Goal: Connect with others: Connect with others

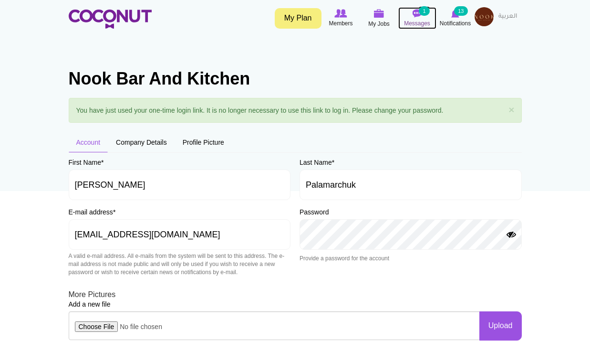
click at [415, 13] on img at bounding box center [418, 13] width 10 height 9
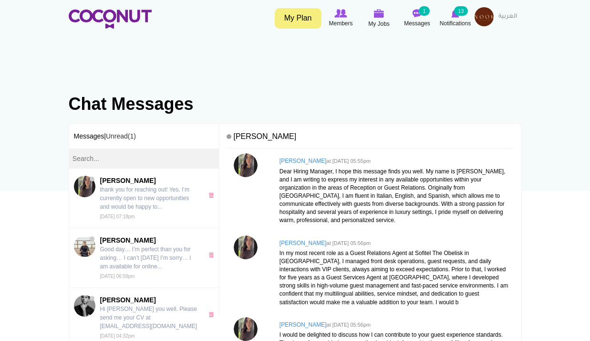
scroll to position [96, 0]
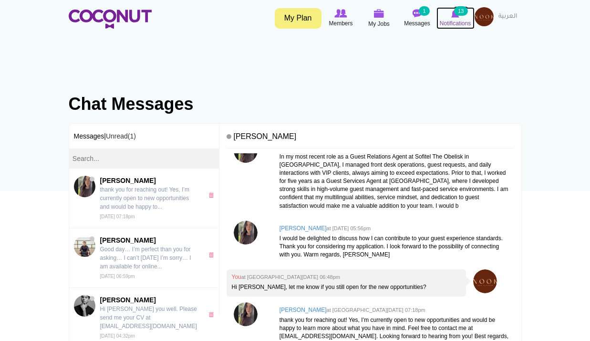
click at [456, 13] on small "13" at bounding box center [460, 11] width 13 height 10
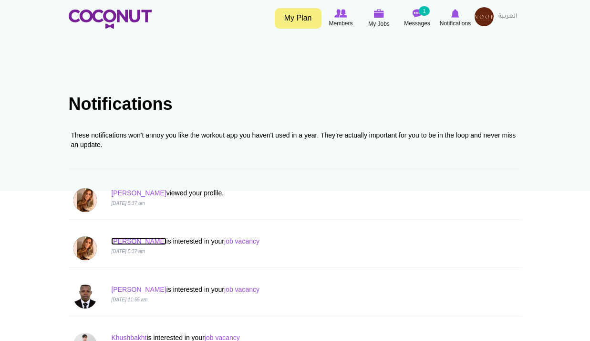
click at [121, 242] on link "[PERSON_NAME]" at bounding box center [138, 241] width 55 height 8
click at [224, 241] on link "job vacancy" at bounding box center [241, 241] width 35 height 8
click at [126, 241] on link "Petrina" at bounding box center [138, 241] width 55 height 8
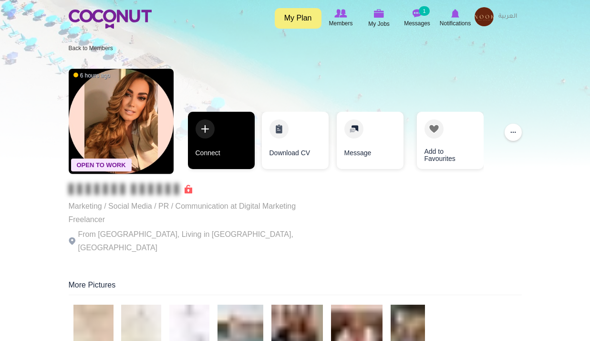
click at [213, 142] on link "Connect" at bounding box center [221, 140] width 67 height 57
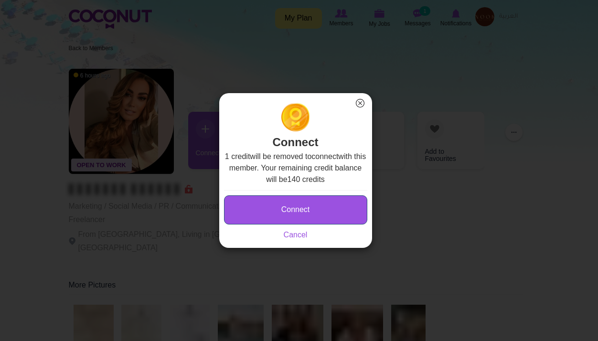
click at [315, 202] on button "Connect" at bounding box center [295, 209] width 143 height 29
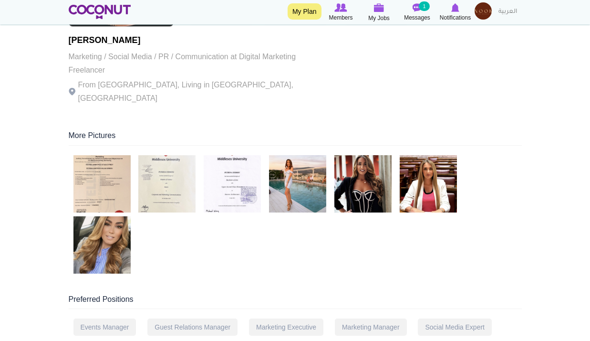
scroll to position [173, 0]
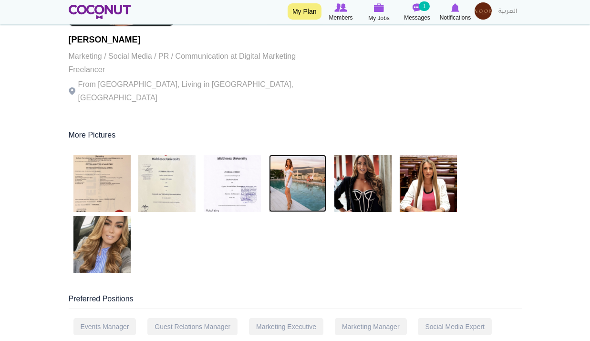
click at [307, 177] on img at bounding box center [297, 183] width 57 height 57
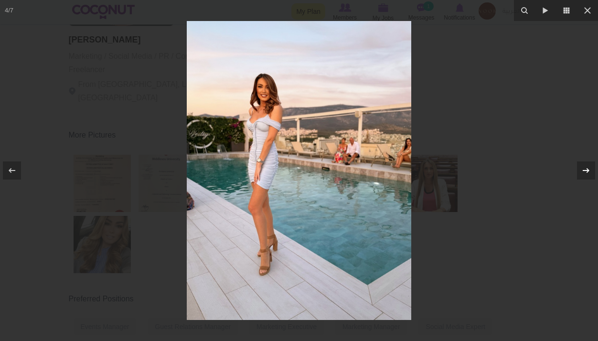
click at [586, 182] on button at bounding box center [580, 171] width 33 height 48
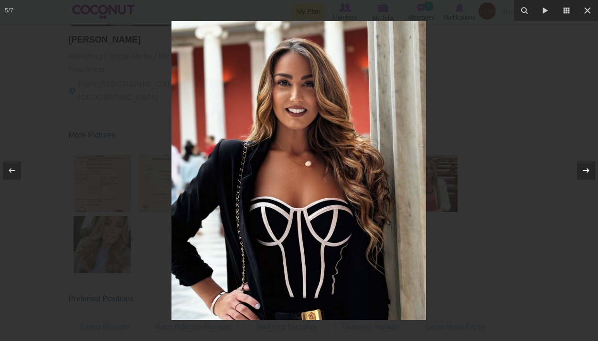
click at [586, 175] on icon at bounding box center [585, 170] width 11 height 11
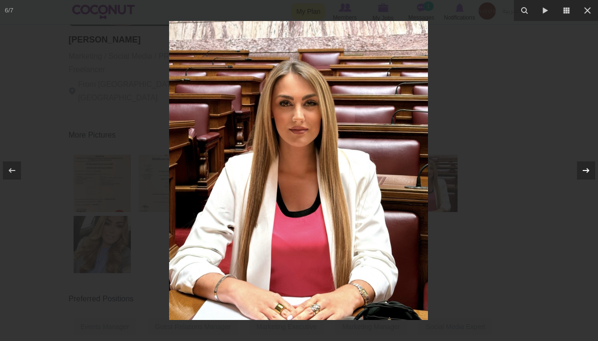
click at [586, 175] on icon at bounding box center [585, 170] width 11 height 11
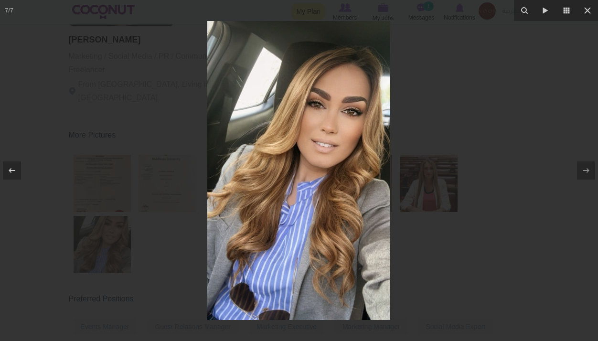
click at [573, 140] on div at bounding box center [299, 170] width 598 height 341
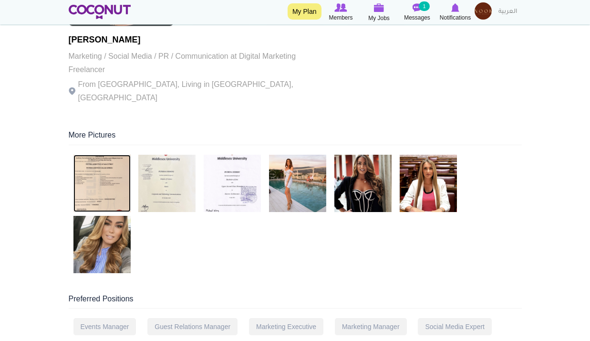
click at [101, 168] on img at bounding box center [101, 183] width 57 height 57
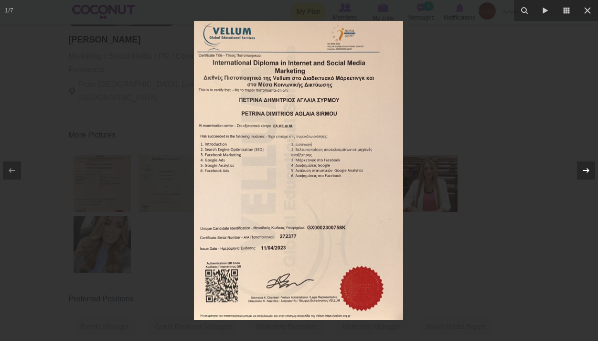
click at [578, 165] on div at bounding box center [586, 170] width 18 height 18
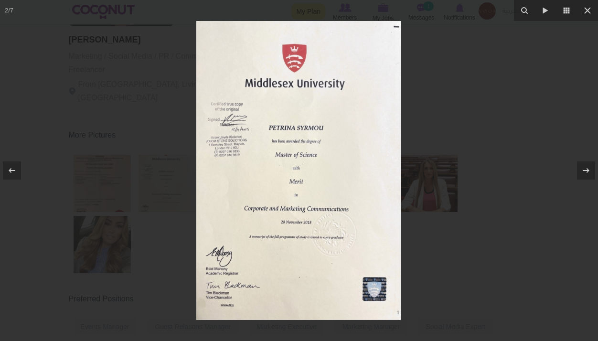
click at [551, 115] on div at bounding box center [299, 170] width 598 height 341
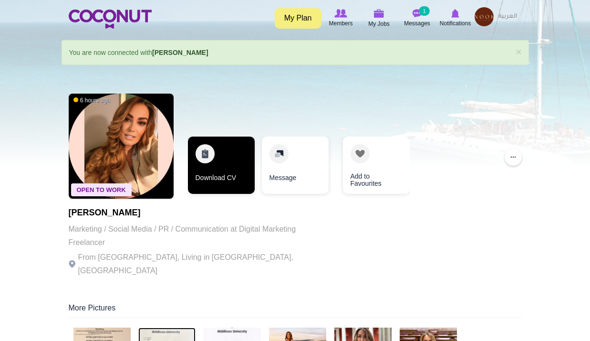
click at [219, 181] on link "Download CV" at bounding box center [221, 164] width 67 height 57
